Goal: Information Seeking & Learning: Learn about a topic

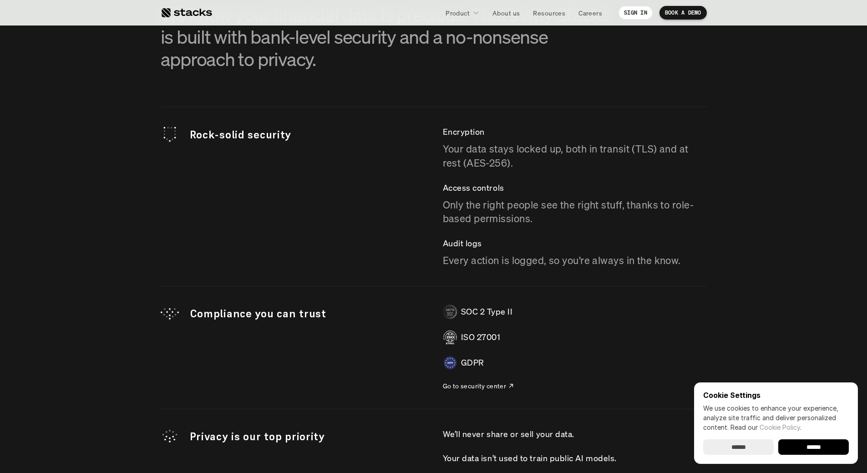
scroll to position [2504, 0]
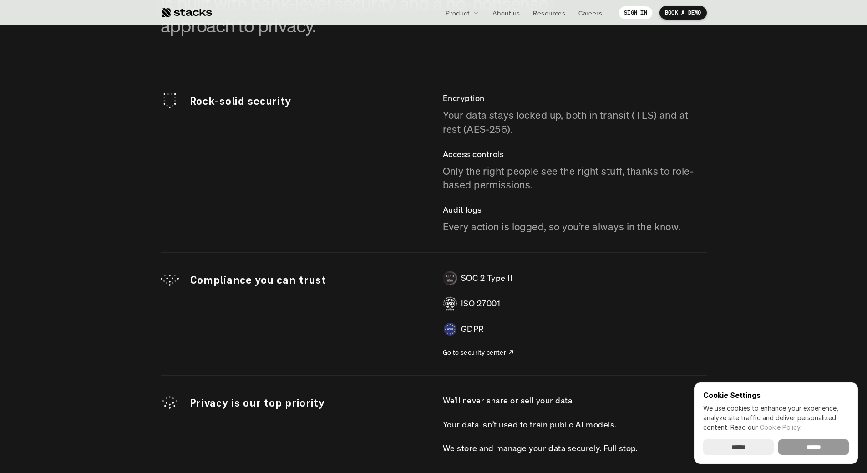
click at [812, 451] on input "******" at bounding box center [814, 446] width 71 height 15
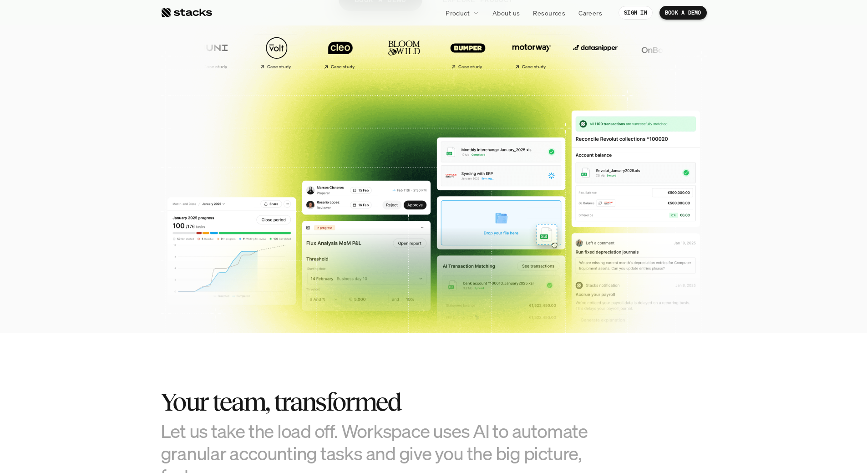
scroll to position [0, 0]
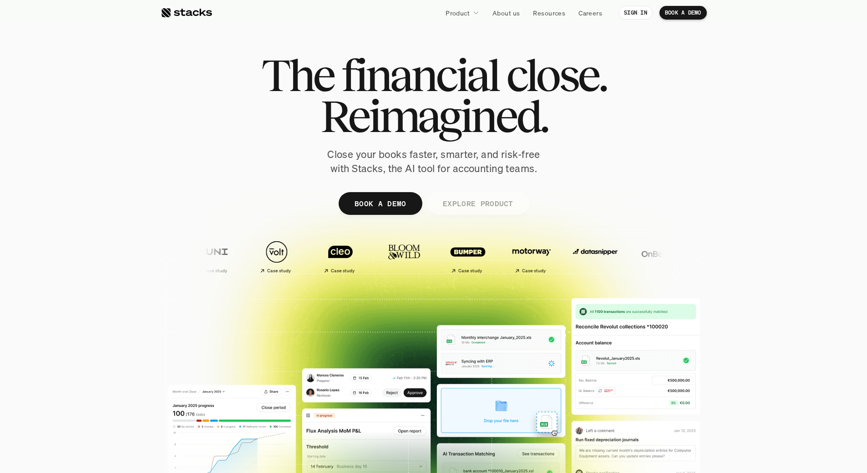
click at [479, 204] on p "EXPLORE PRODUCT" at bounding box center [478, 203] width 71 height 13
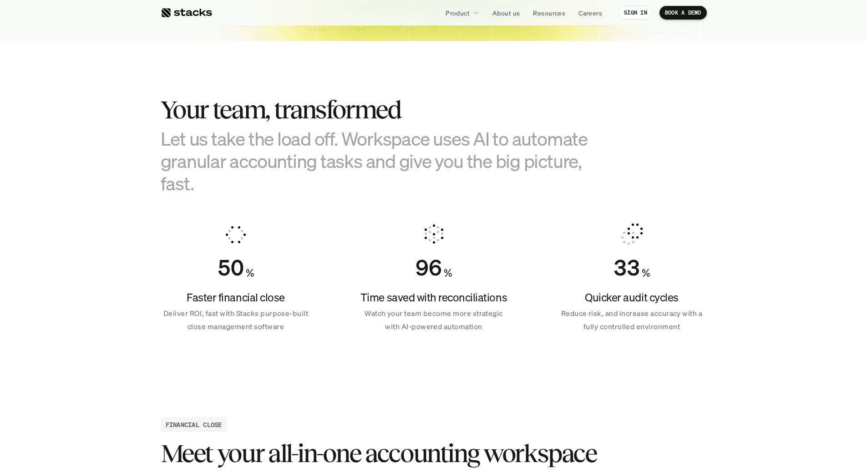
scroll to position [386, 0]
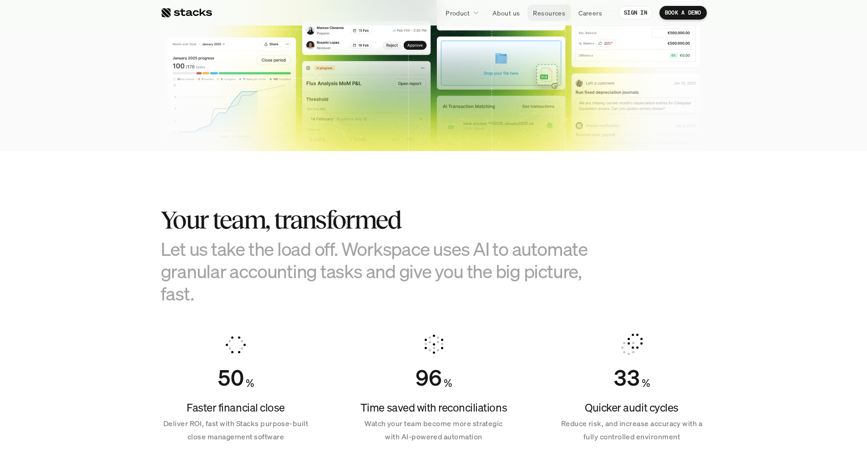
click at [554, 11] on p "Resources" at bounding box center [549, 13] width 32 height 10
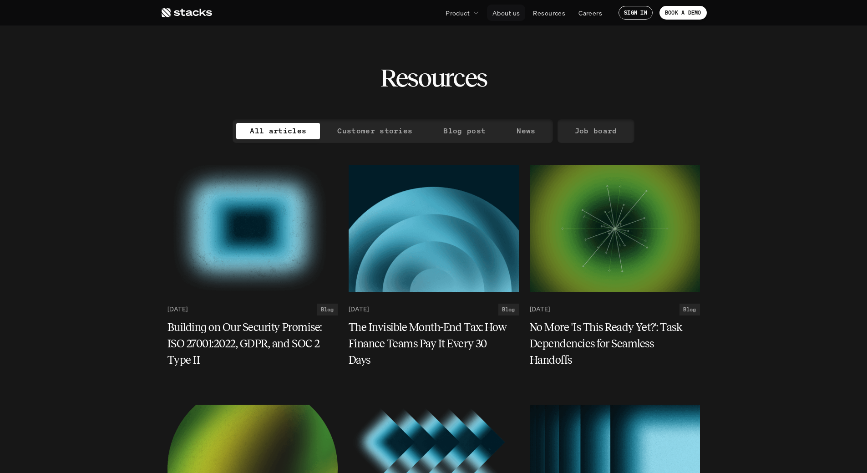
click at [495, 14] on p "About us" at bounding box center [506, 13] width 27 height 10
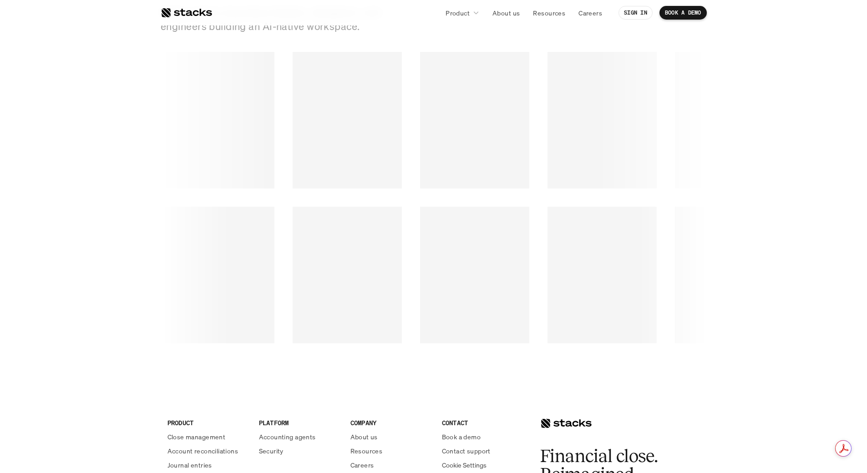
scroll to position [1320, 0]
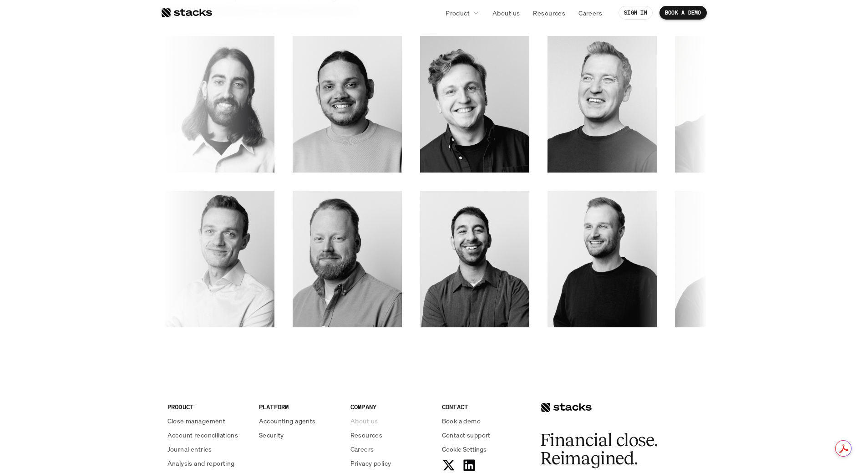
click at [368, 418] on p "About us" at bounding box center [364, 421] width 27 height 10
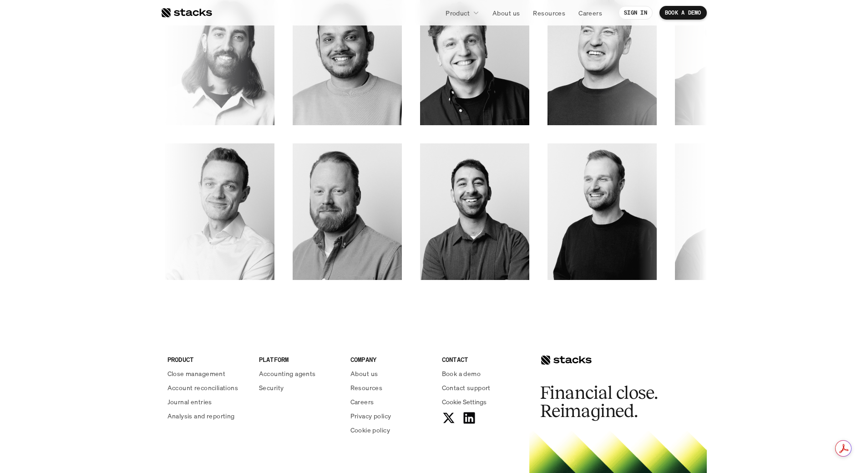
scroll to position [1513, 0]
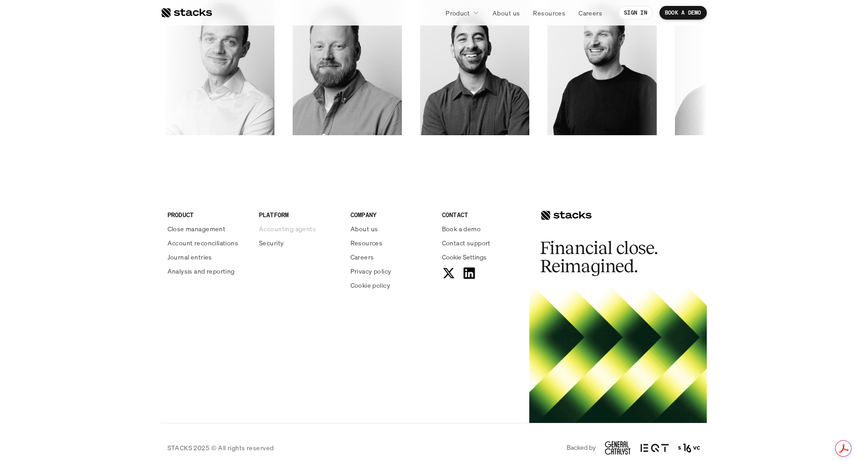
click at [270, 227] on p "Accounting agents" at bounding box center [287, 229] width 57 height 10
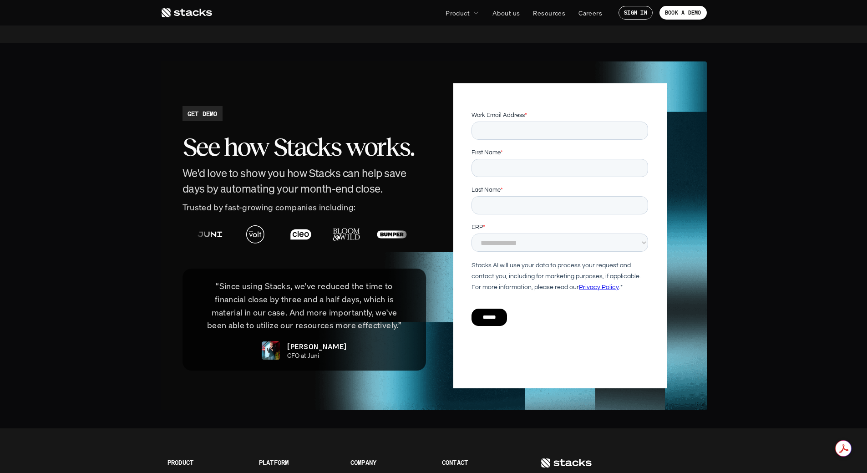
scroll to position [2049, 0]
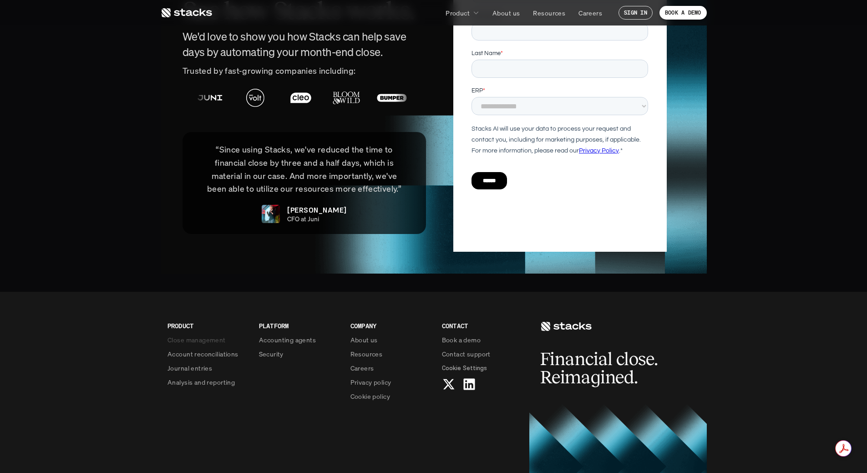
click at [190, 335] on p "Close management" at bounding box center [197, 340] width 58 height 10
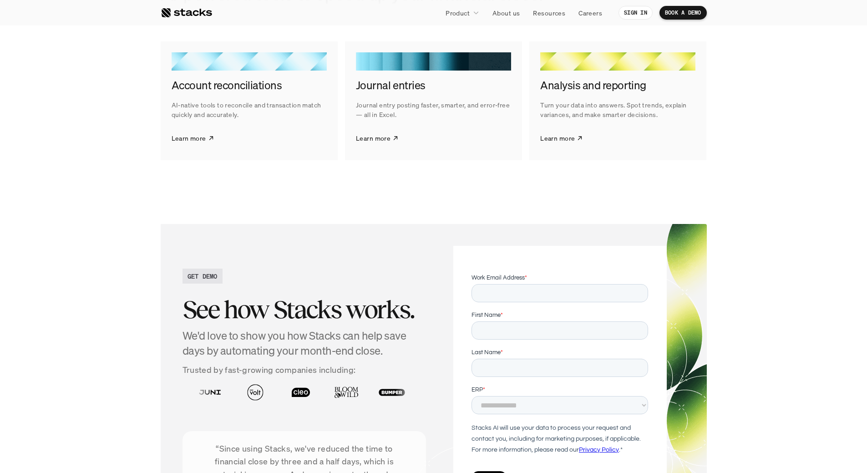
scroll to position [1503, 0]
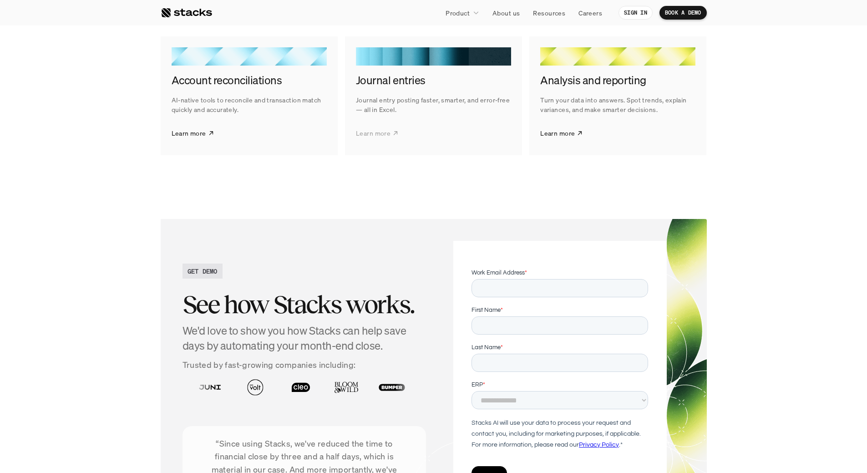
click at [372, 134] on p "Learn more" at bounding box center [373, 133] width 35 height 10
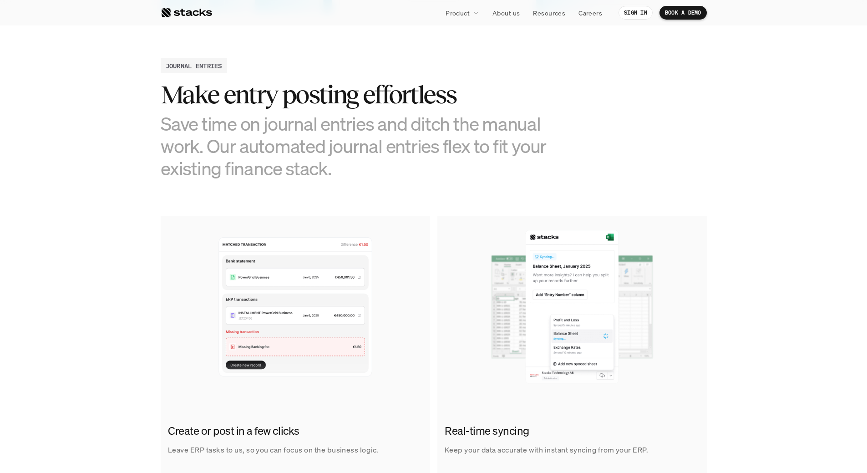
scroll to position [501, 0]
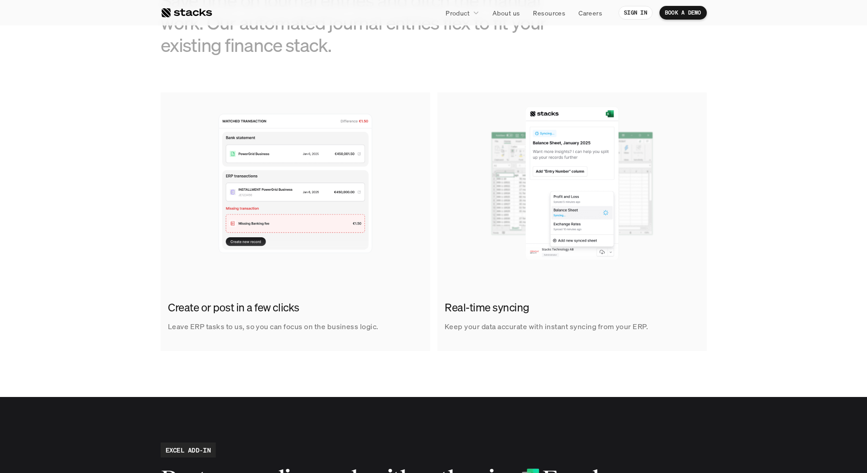
click at [578, 197] on img at bounding box center [573, 183] width 270 height 182
click at [328, 326] on p "Leave ERP tasks to us, so you can focus on the business logic." at bounding box center [273, 326] width 211 height 13
click at [234, 308] on h2 "Create or post in a few clicks" at bounding box center [293, 307] width 250 height 15
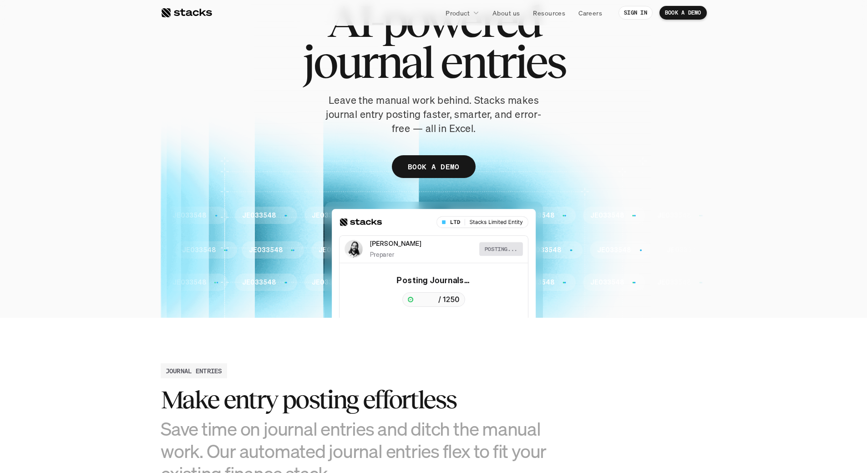
scroll to position [0, 0]
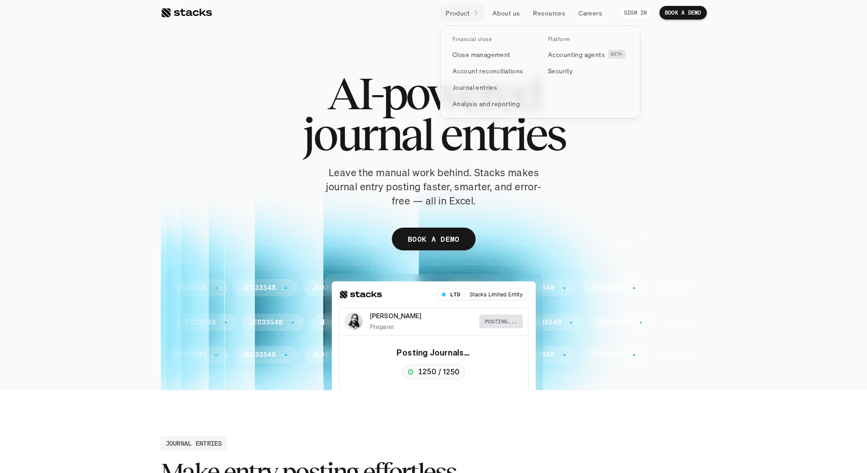
click at [446, 11] on p "Product" at bounding box center [458, 13] width 24 height 10
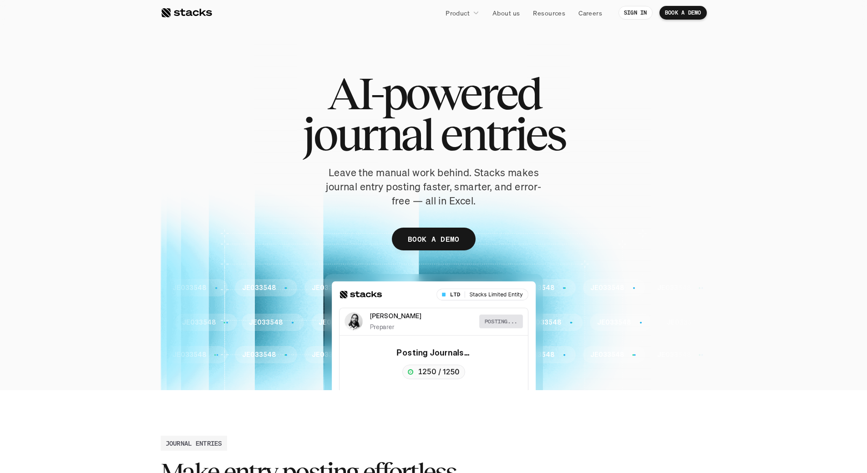
click at [190, 12] on div at bounding box center [186, 12] width 51 height 11
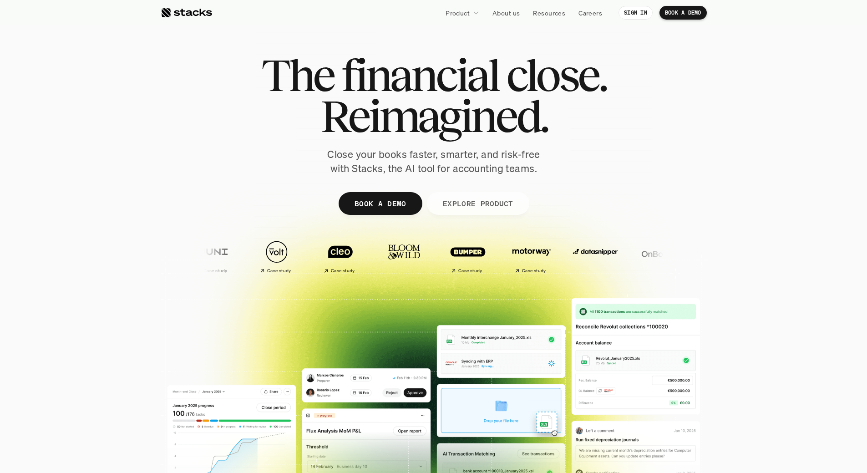
click at [473, 199] on p "EXPLORE PRODUCT" at bounding box center [478, 203] width 71 height 13
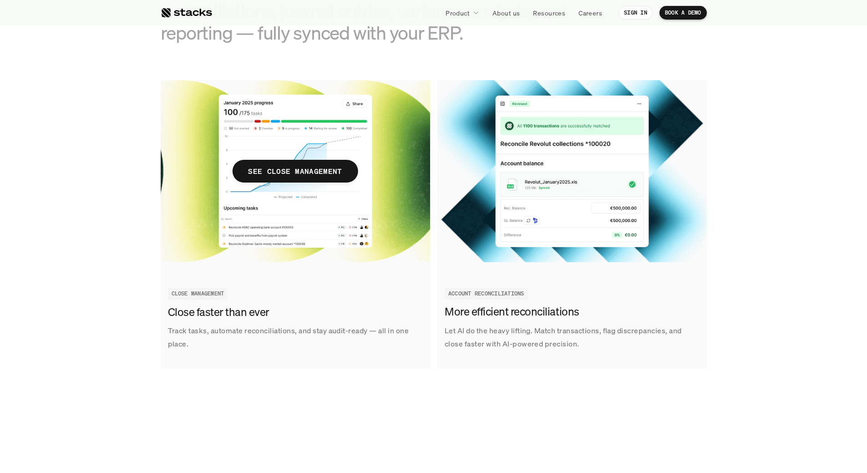
scroll to position [1014, 0]
